Goal: Check status: Check status

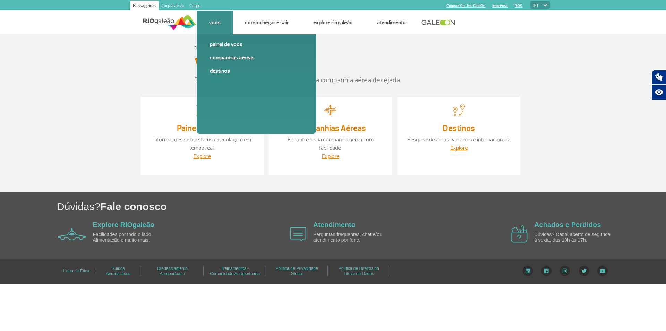
click at [218, 23] on link "Voos" at bounding box center [215, 22] width 12 height 7
click at [221, 45] on link "Painel de voos" at bounding box center [256, 45] width 93 height 8
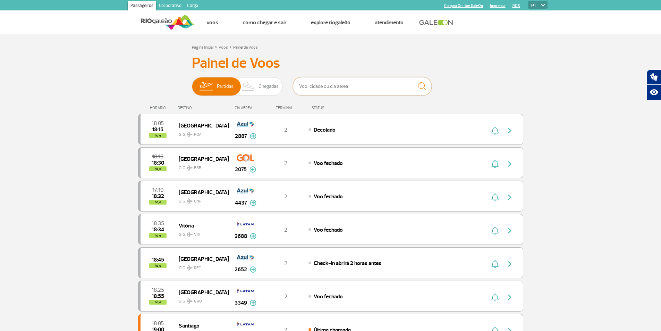
click at [311, 90] on input "text" at bounding box center [362, 86] width 139 height 18
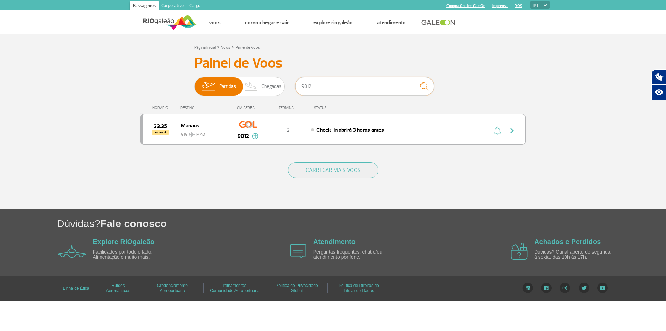
click at [301, 87] on input "9012" at bounding box center [364, 86] width 139 height 18
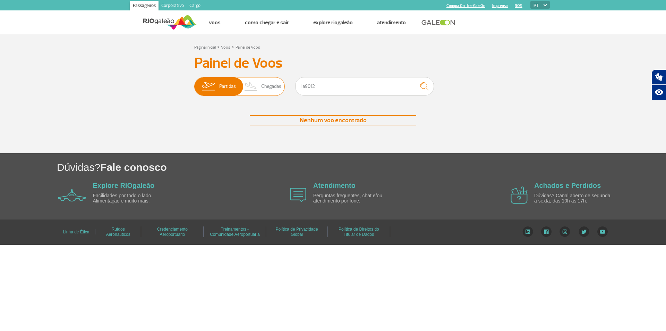
click at [272, 87] on span "Chegadas" at bounding box center [271, 86] width 20 height 18
click at [194, 83] on input "Partidas Chegadas" at bounding box center [194, 83] width 0 height 0
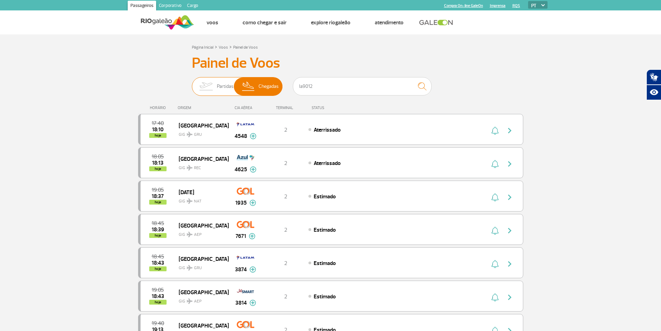
click at [214, 88] on img at bounding box center [206, 86] width 22 height 18
click at [192, 83] on input "Partidas Chegadas" at bounding box center [192, 83] width 0 height 0
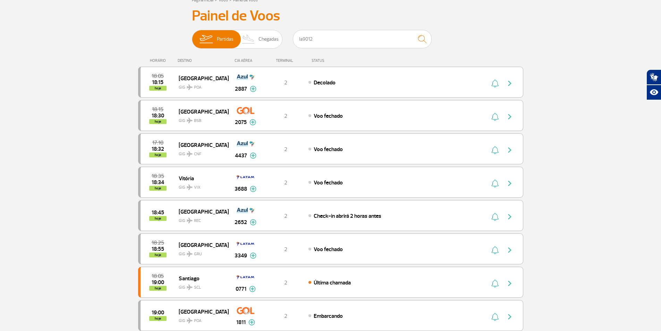
scroll to position [35, 0]
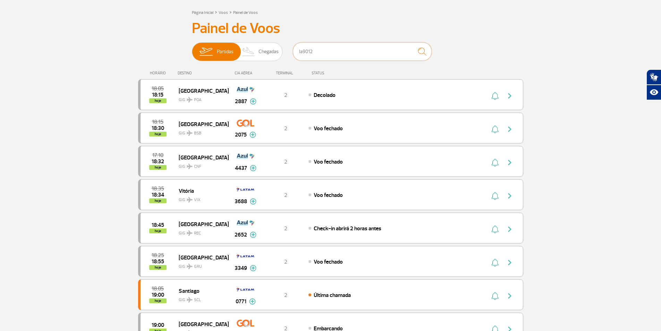
click at [297, 51] on input "la9012" at bounding box center [362, 51] width 139 height 18
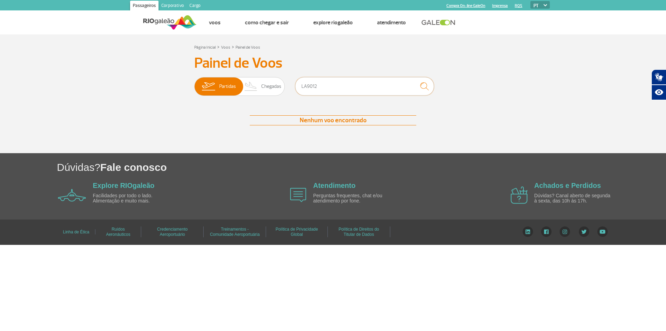
click at [341, 90] on input "LA9012" at bounding box center [364, 86] width 139 height 18
type input "LA9012"
click at [424, 86] on img "submit" at bounding box center [424, 86] width 15 height 14
click at [226, 86] on span "Partidas" at bounding box center [227, 86] width 17 height 18
click at [194, 83] on input "Partidas Chegadas" at bounding box center [194, 83] width 0 height 0
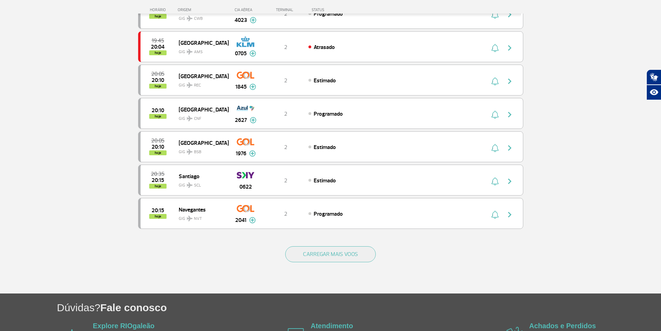
scroll to position [590, 0]
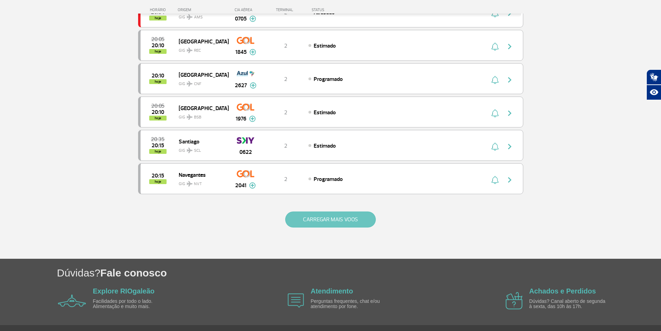
click at [302, 213] on button "CARREGAR MAIS VOOS" at bounding box center [330, 219] width 91 height 16
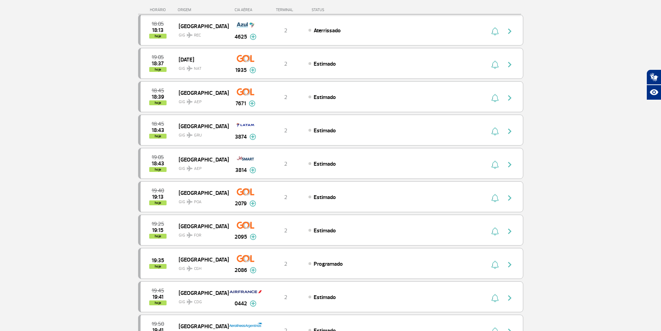
scroll to position [0, 0]
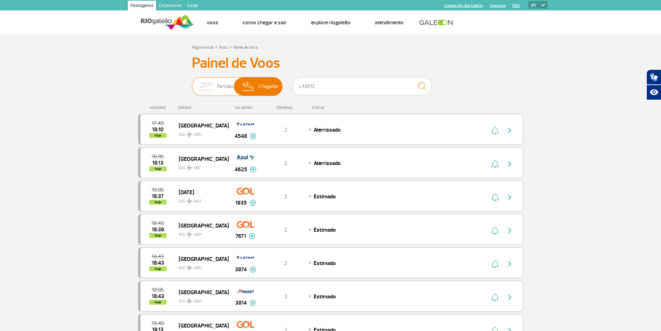
click at [208, 82] on img at bounding box center [206, 86] width 22 height 18
click at [192, 83] on input "Partidas Chegadas" at bounding box center [192, 83] width 0 height 0
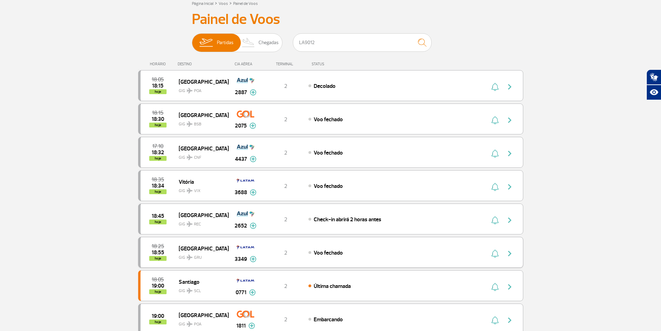
scroll to position [35, 0]
